Goal: Task Accomplishment & Management: Use online tool/utility

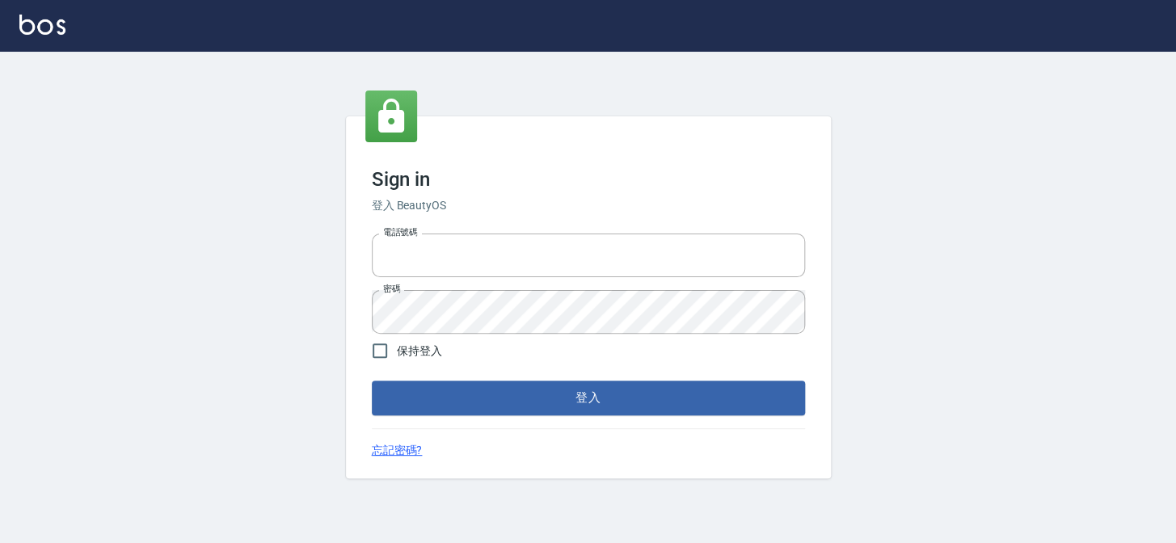
type input "27151227"
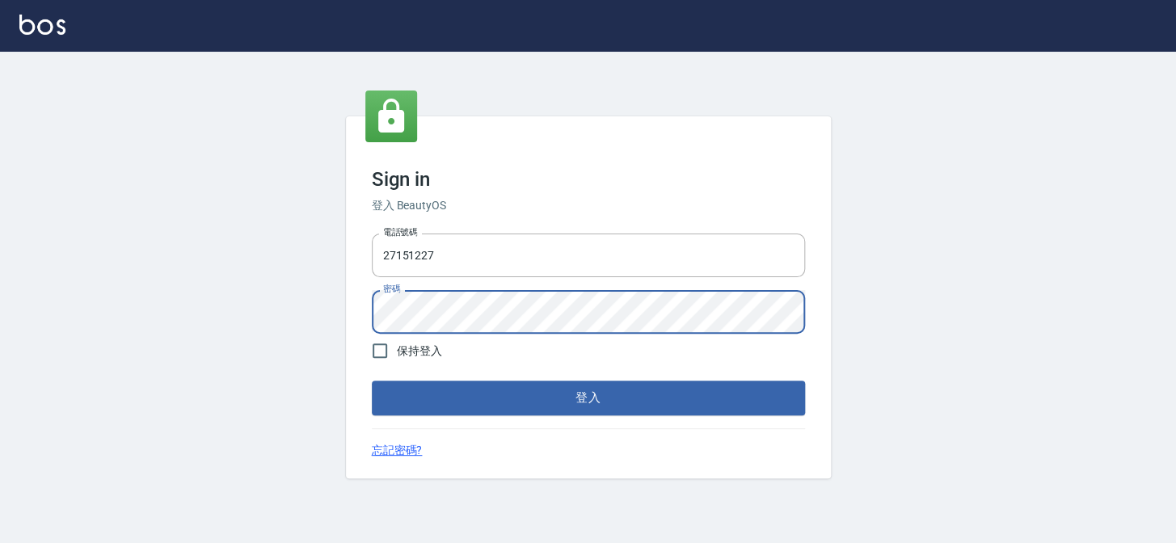
click at [78, 275] on div "Sign in 登入 BeautyOS 電話號碼 [PHONE_NUMBER] 電話號碼 密碼 密碼 保持登入 登入 忘記密碼?" at bounding box center [588, 297] width 1176 height 491
click at [372, 381] on button "登入" at bounding box center [588, 398] width 433 height 34
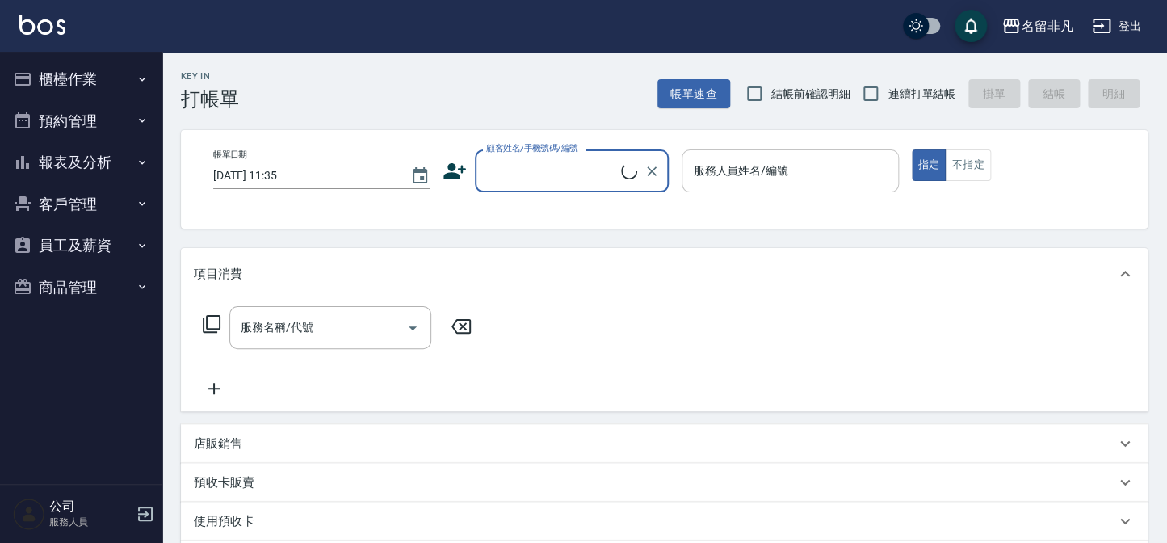
click at [839, 157] on input "服務人員姓名/編號" at bounding box center [790, 171] width 202 height 28
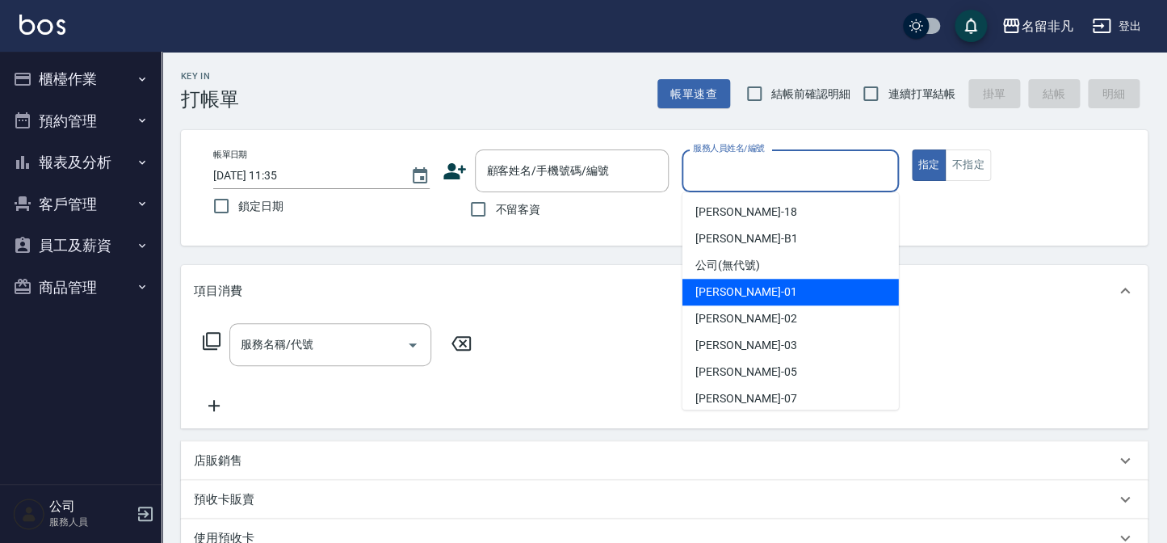
click at [779, 297] on div "[PERSON_NAME] -01" at bounding box center [791, 292] width 217 height 27
type input "[PERSON_NAME]-01"
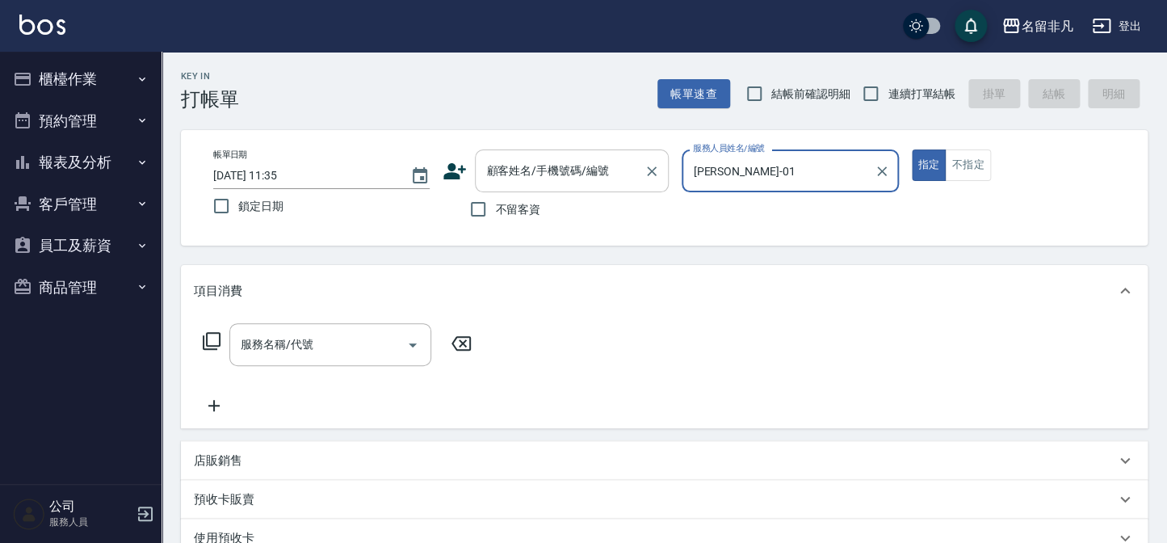
click at [570, 158] on input "顧客姓名/手機號碼/編號" at bounding box center [559, 171] width 155 height 28
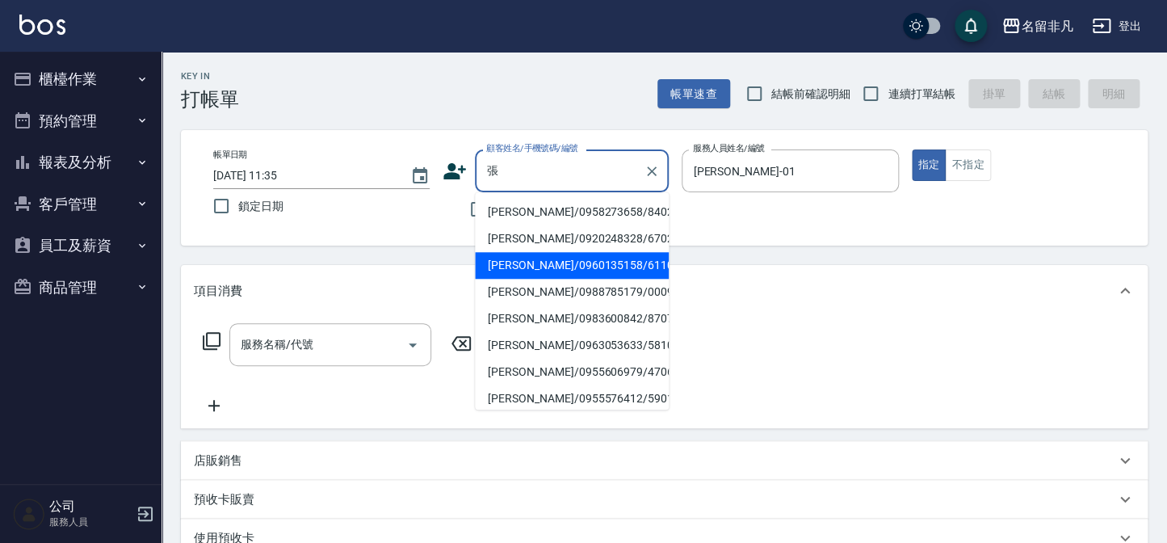
click at [561, 267] on li "[PERSON_NAME]/0960135158/611004" at bounding box center [572, 265] width 194 height 27
type input "[PERSON_NAME]/0960135158/611004"
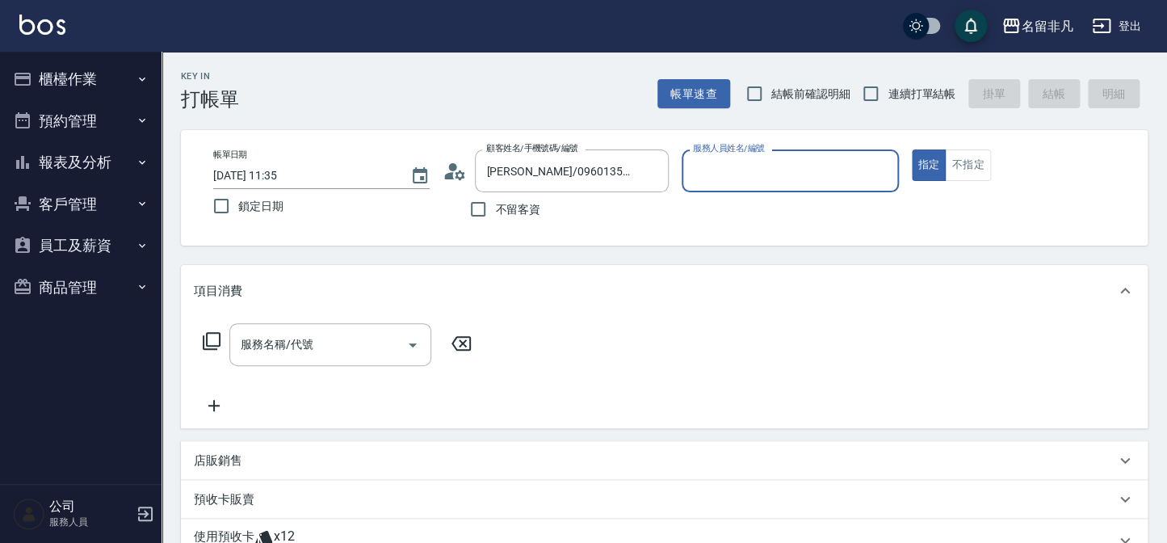
click at [762, 177] on input "服務人員姓名/編號" at bounding box center [790, 171] width 202 height 28
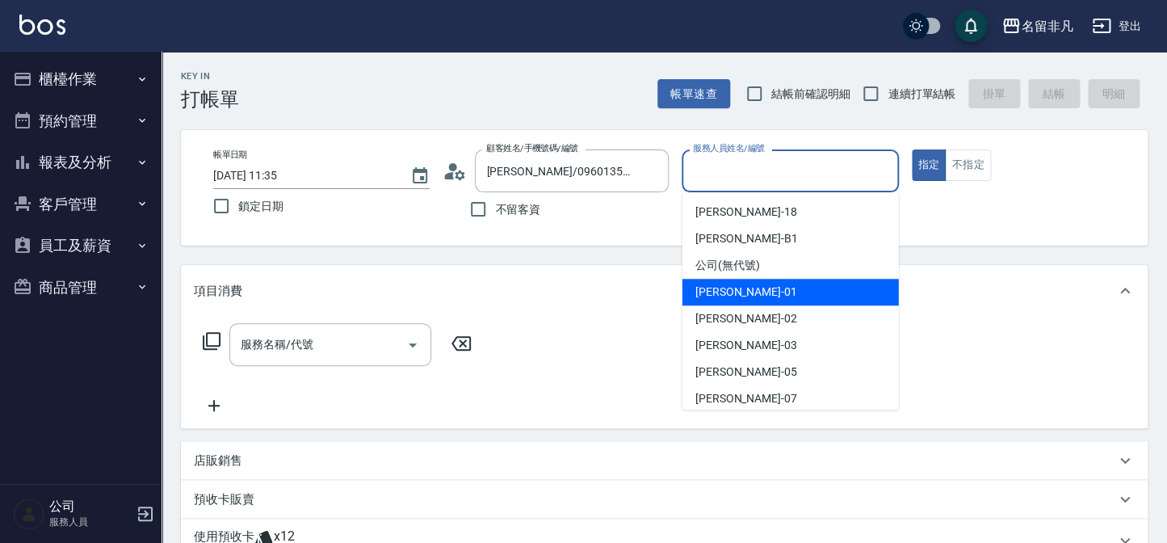
click at [755, 296] on div "[PERSON_NAME] -01" at bounding box center [791, 292] width 217 height 27
type input "[PERSON_NAME]-01"
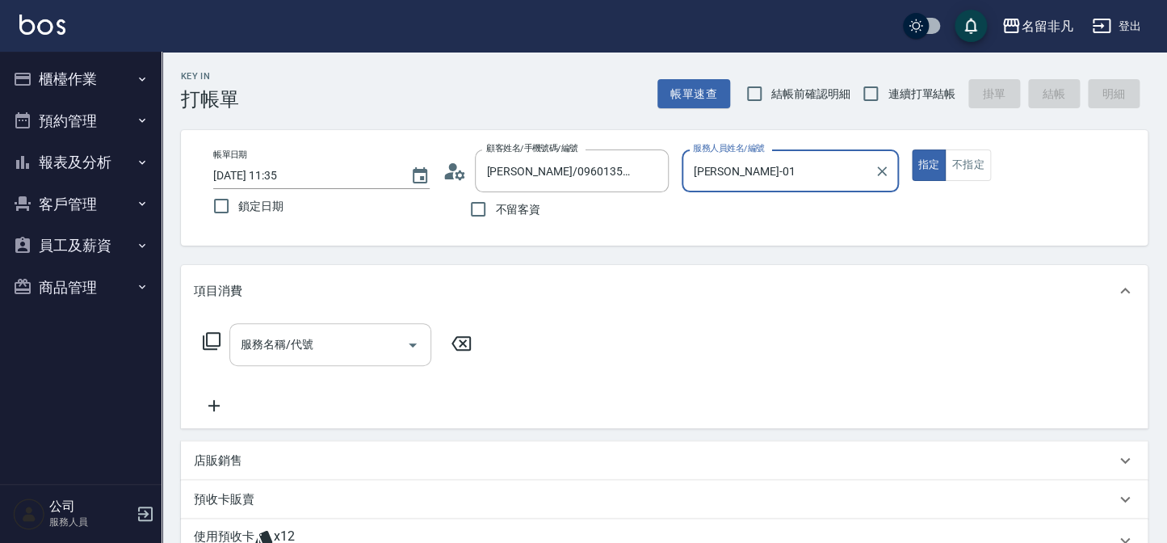
click at [372, 354] on input "服務名稱/代號" at bounding box center [318, 344] width 163 height 28
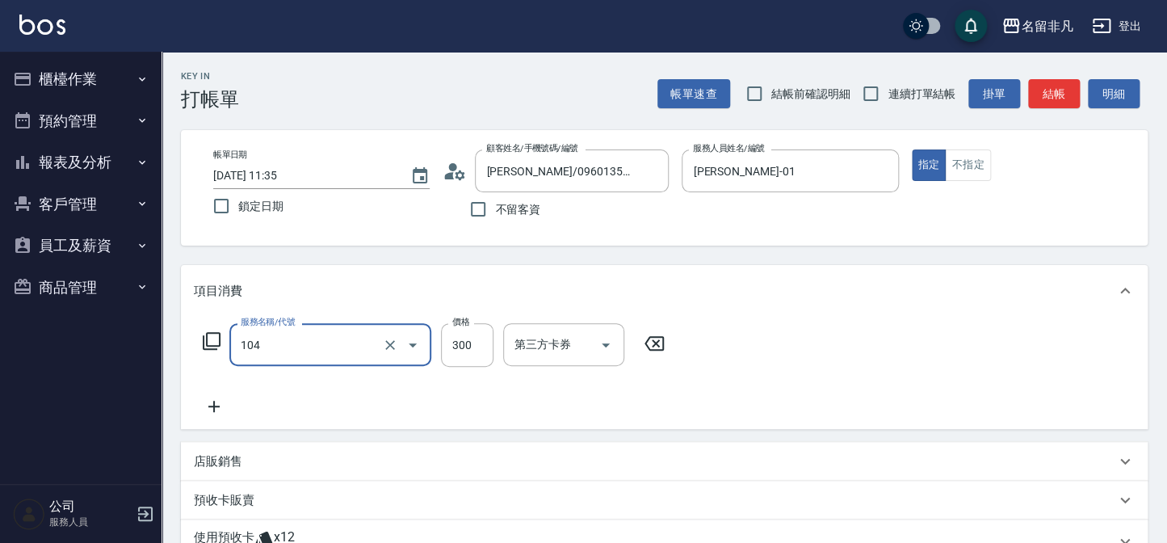
type input "洗髮(104)"
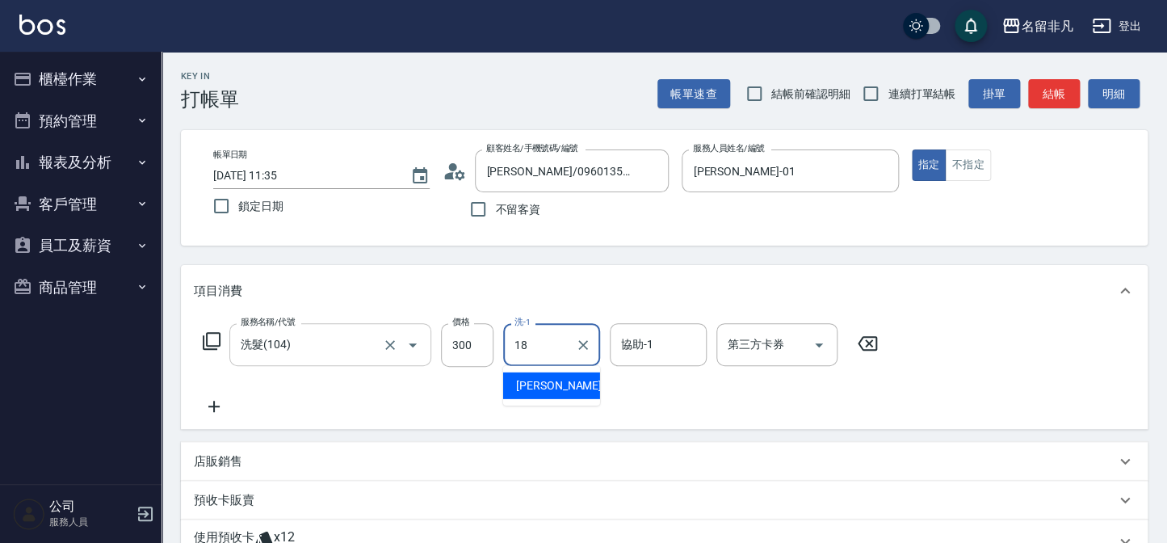
type input "[PERSON_NAME]-18"
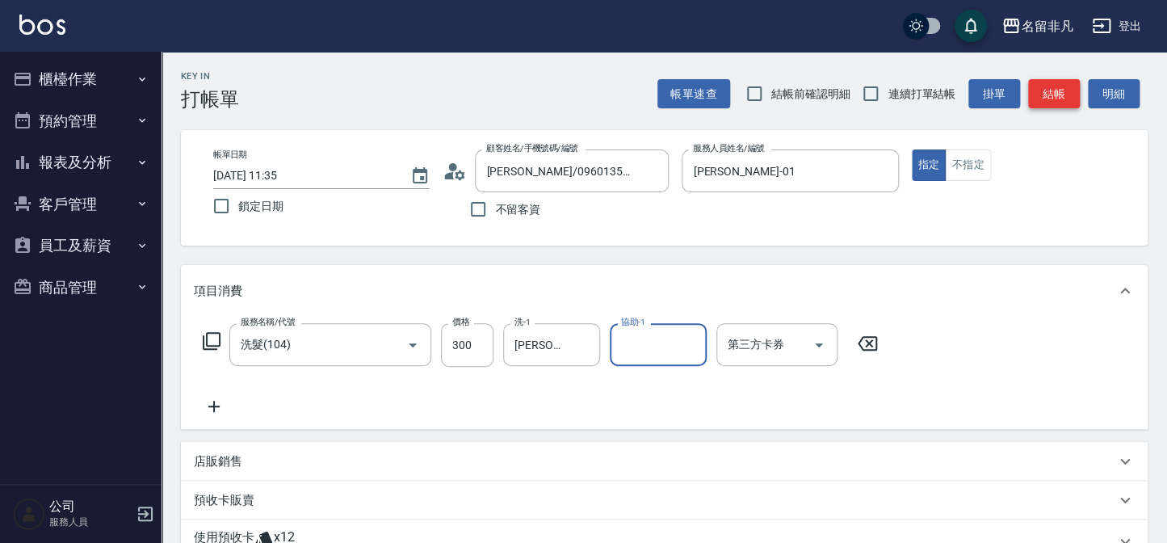
click at [1050, 104] on button "結帳" at bounding box center [1055, 94] width 52 height 30
